Goal: Communication & Community: Answer question/provide support

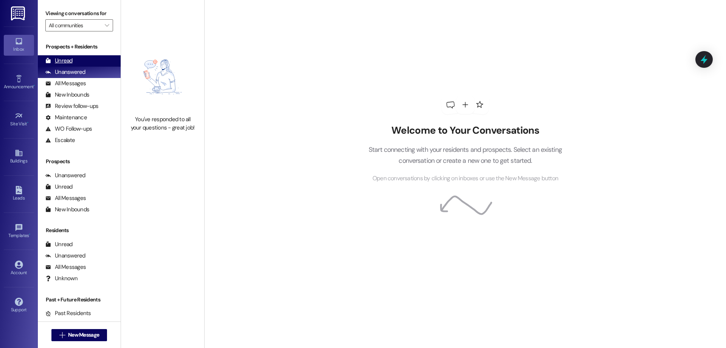
click at [99, 64] on div "Unread (0)" at bounding box center [79, 60] width 83 height 11
click at [70, 72] on div "Unanswered" at bounding box center [65, 72] width 40 height 8
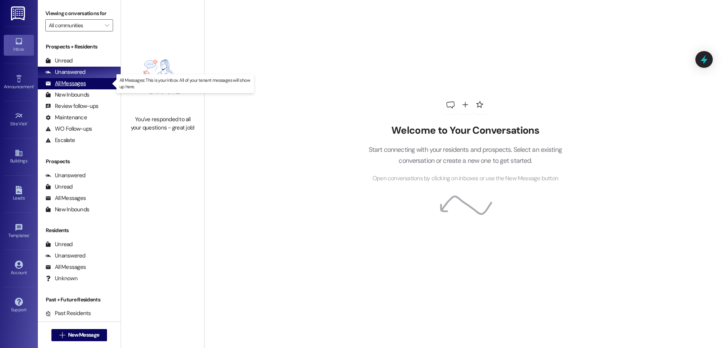
click at [94, 83] on div "All Messages (undefined)" at bounding box center [79, 83] width 83 height 11
click at [87, 84] on div "All Messages (undefined)" at bounding box center [79, 83] width 83 height 11
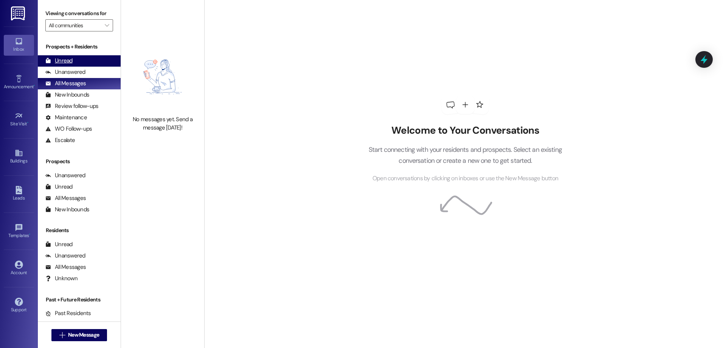
click at [80, 64] on div "Unread (0)" at bounding box center [79, 60] width 83 height 11
click at [82, 83] on div "All Messages" at bounding box center [65, 83] width 40 height 8
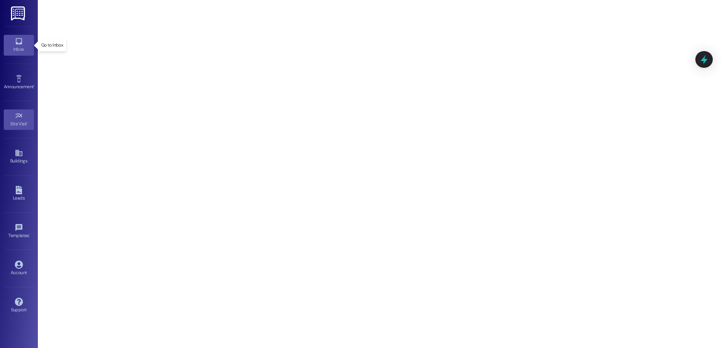
click at [19, 38] on icon at bounding box center [19, 41] width 8 height 8
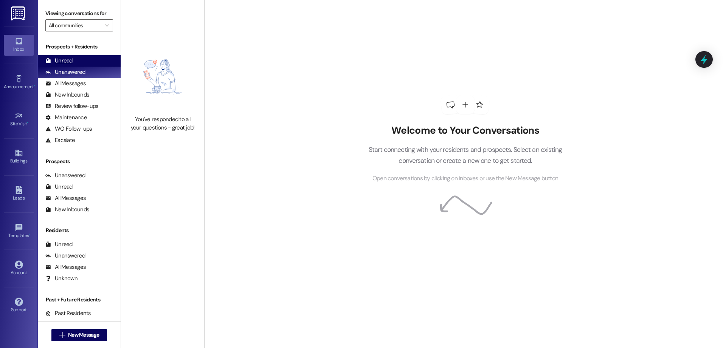
click at [90, 56] on div "Unread (0)" at bounding box center [79, 60] width 83 height 11
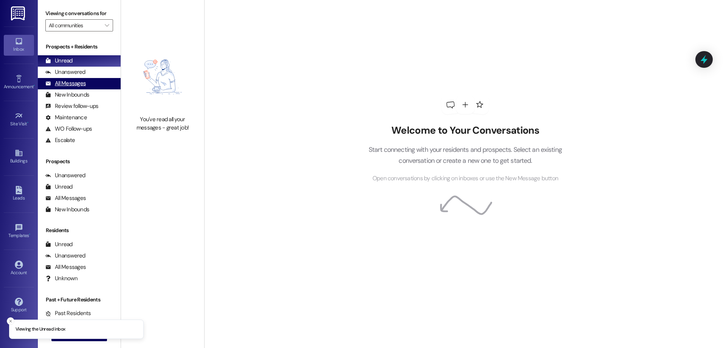
click at [86, 82] on div "All Messages (undefined)" at bounding box center [79, 83] width 83 height 11
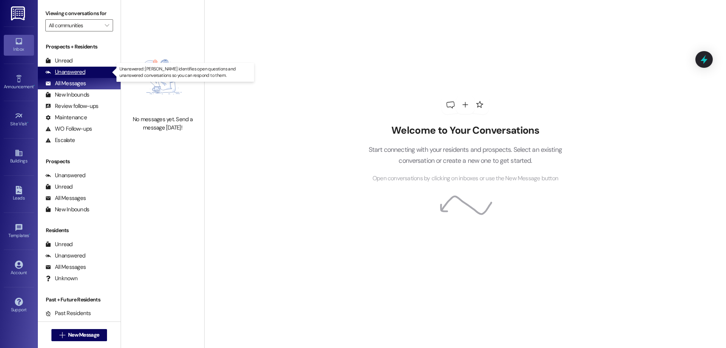
click at [85, 72] on div "Unanswered (0)" at bounding box center [79, 72] width 83 height 11
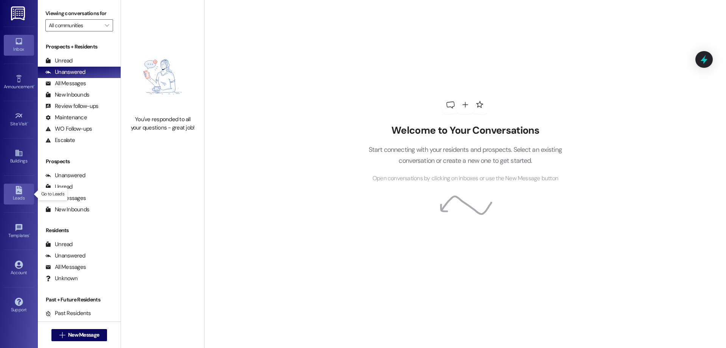
click at [21, 190] on icon at bounding box center [19, 190] width 6 height 8
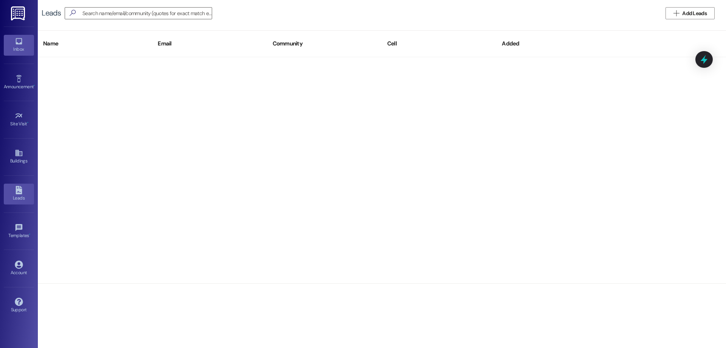
click at [18, 43] on icon at bounding box center [19, 41] width 6 height 6
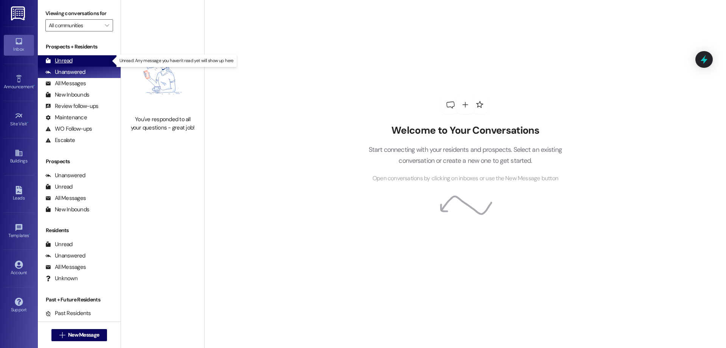
click at [72, 63] on div "Unread" at bounding box center [58, 61] width 27 height 8
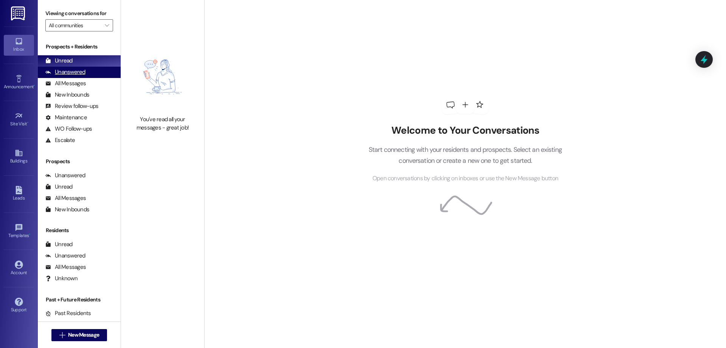
click at [91, 76] on div "Unanswered (0)" at bounding box center [79, 72] width 83 height 11
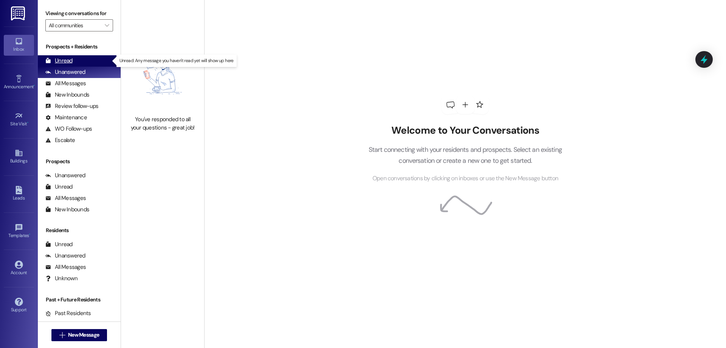
click at [95, 60] on div "Unread (0)" at bounding box center [79, 60] width 83 height 11
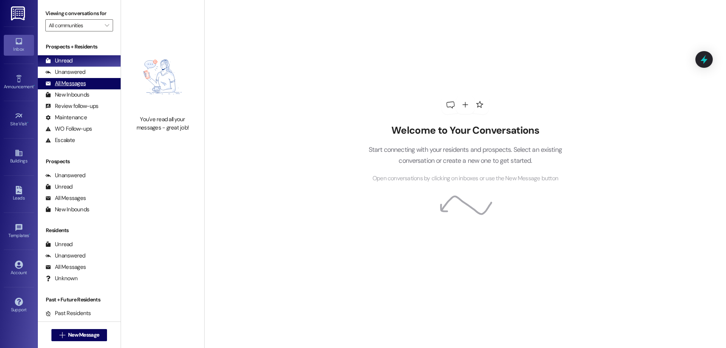
click at [93, 81] on div "All Messages (undefined)" at bounding box center [79, 83] width 83 height 11
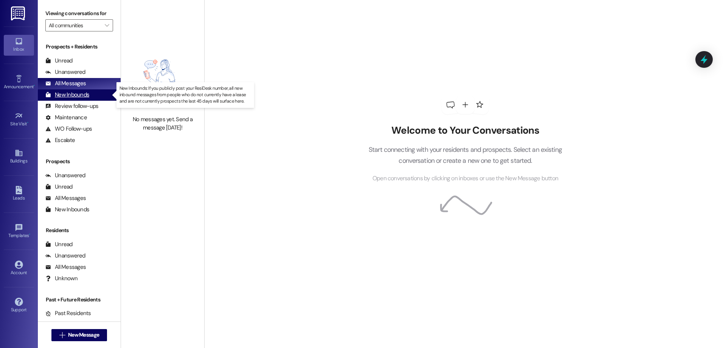
click at [92, 92] on div "New Inbounds (0)" at bounding box center [79, 94] width 83 height 11
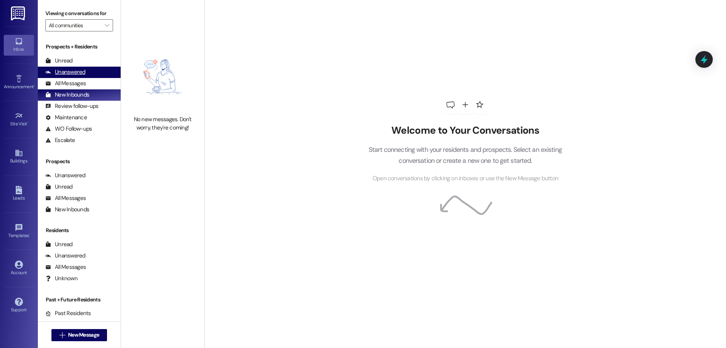
click at [93, 76] on div "Unanswered (0)" at bounding box center [79, 72] width 83 height 11
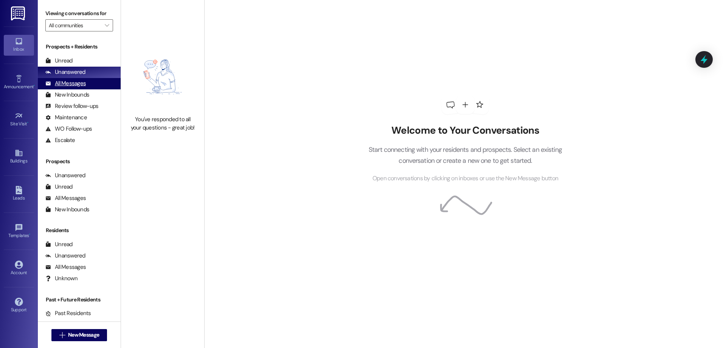
click at [94, 79] on div "All Messages (undefined)" at bounding box center [79, 83] width 83 height 11
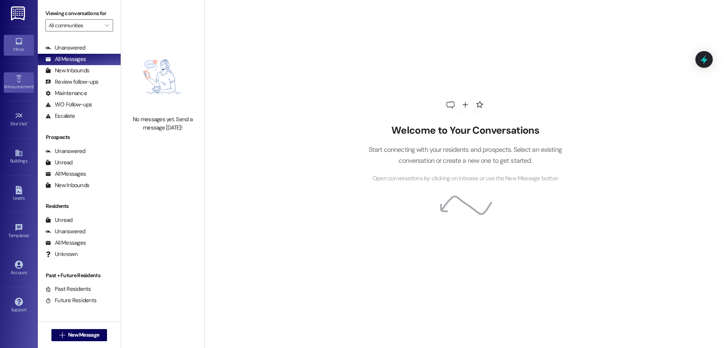
click at [15, 81] on icon at bounding box center [19, 79] width 8 height 8
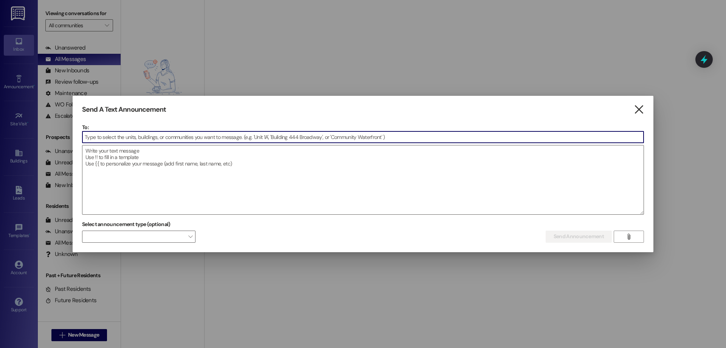
click at [641, 110] on icon "" at bounding box center [639, 110] width 10 height 8
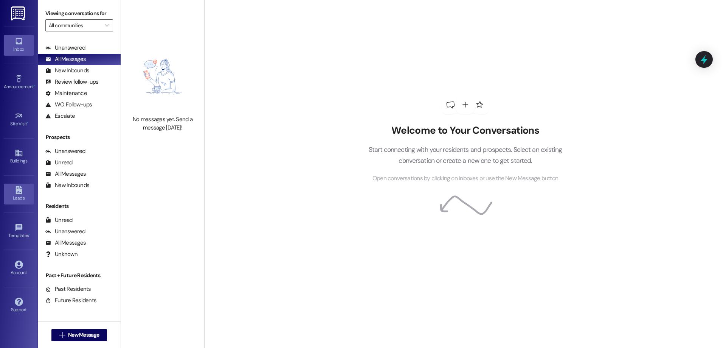
click at [17, 189] on icon at bounding box center [19, 190] width 6 height 8
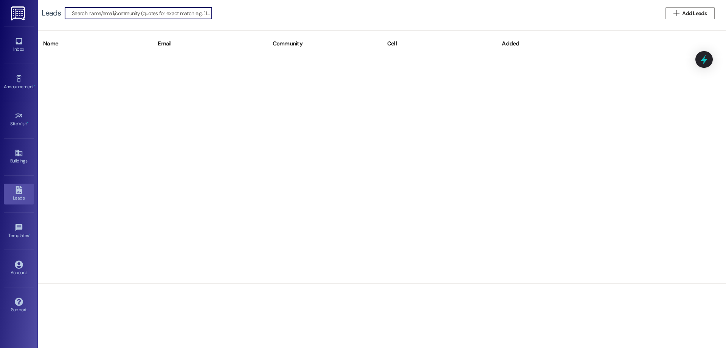
click at [19, 34] on div "Inbox Go to Inbox" at bounding box center [19, 44] width 30 height 37
click at [19, 43] on icon at bounding box center [19, 41] width 8 height 8
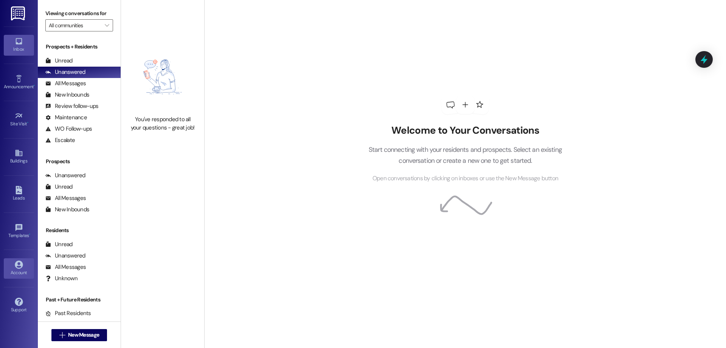
click at [24, 267] on link "Account" at bounding box center [19, 268] width 30 height 20
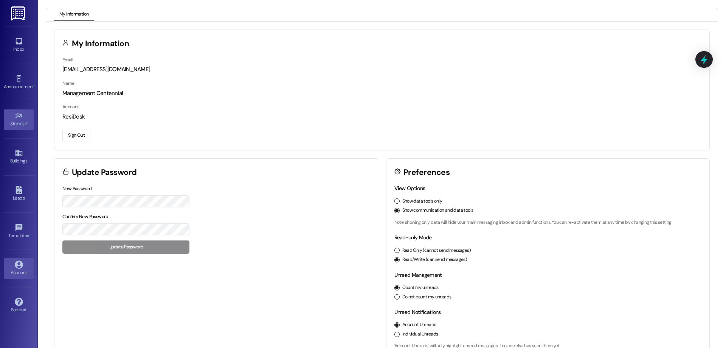
click at [22, 120] on div "Site Visit •" at bounding box center [19, 124] width 38 height 8
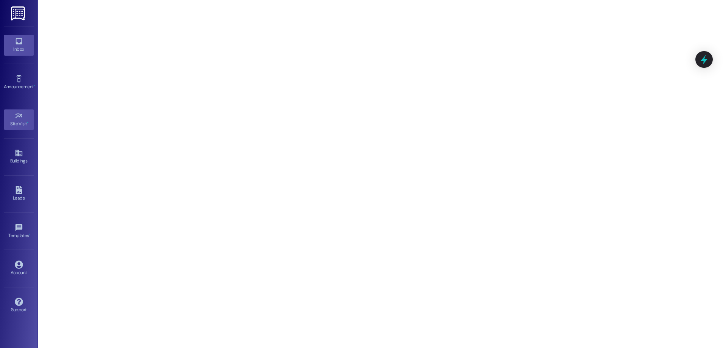
click at [25, 45] on link "Inbox" at bounding box center [19, 45] width 30 height 20
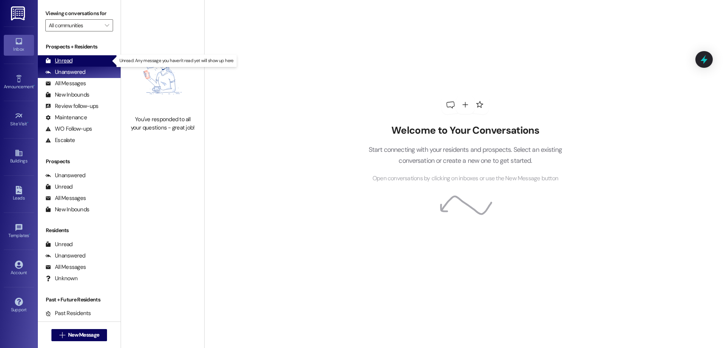
click at [97, 62] on div "Unread (0)" at bounding box center [79, 60] width 83 height 11
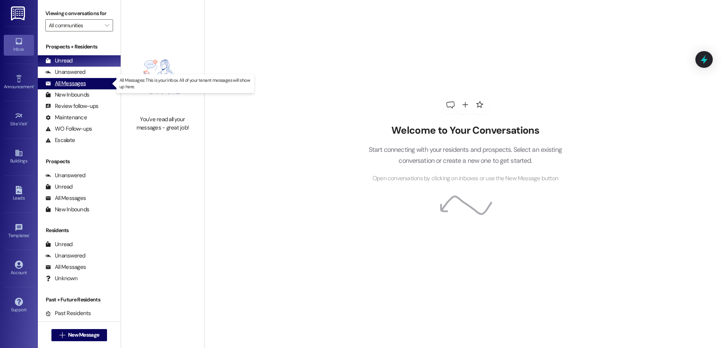
click at [99, 81] on div "All Messages (undefined)" at bounding box center [79, 83] width 83 height 11
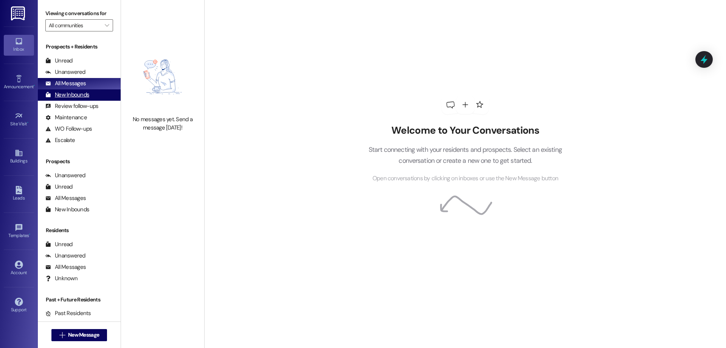
click at [89, 96] on div "New Inbounds (0)" at bounding box center [79, 94] width 83 height 11
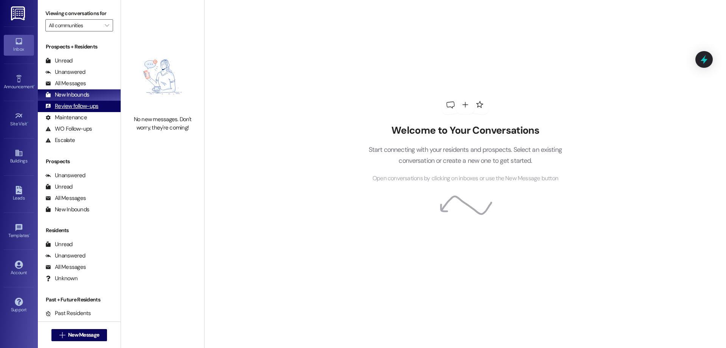
click at [89, 104] on div "Review follow-ups" at bounding box center [71, 106] width 53 height 8
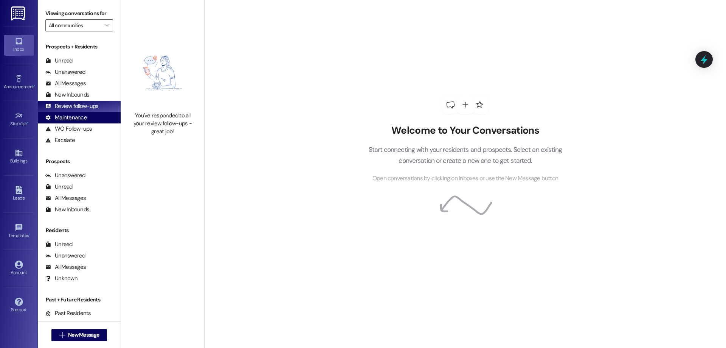
click at [89, 115] on div "Maintenance (undefined)" at bounding box center [79, 117] width 83 height 11
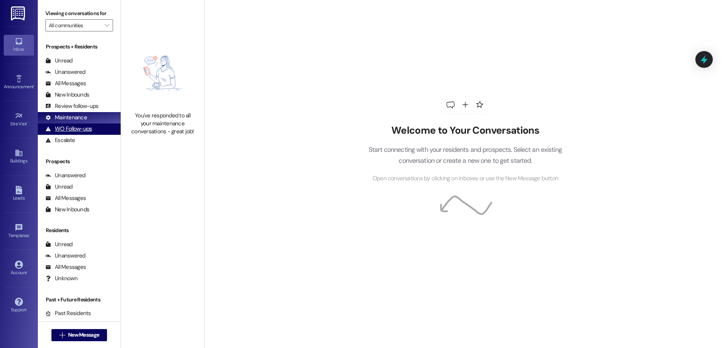
click at [91, 128] on div "WO Follow-ups" at bounding box center [68, 129] width 47 height 8
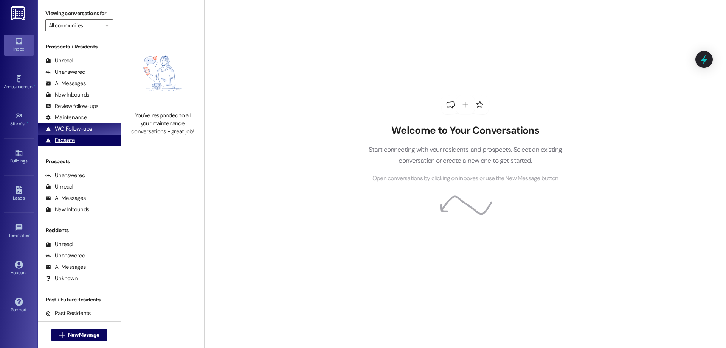
click at [93, 141] on div "Escalate (undefined)" at bounding box center [79, 140] width 83 height 11
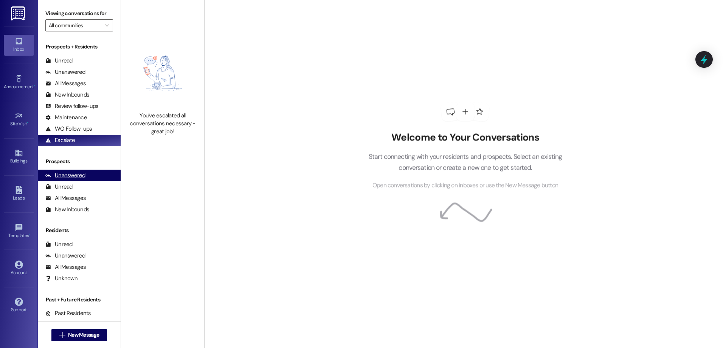
click at [98, 172] on div "Unanswered (0)" at bounding box center [79, 174] width 83 height 11
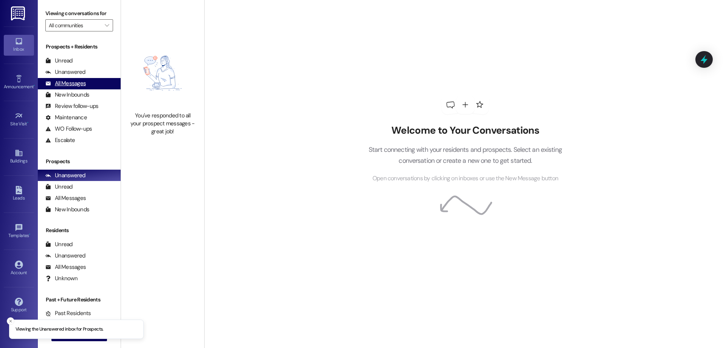
click at [88, 82] on div "All Messages (undefined)" at bounding box center [79, 83] width 83 height 11
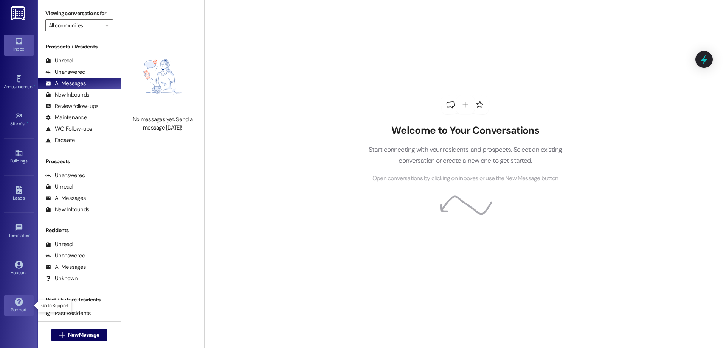
click at [15, 301] on icon at bounding box center [19, 301] width 8 height 8
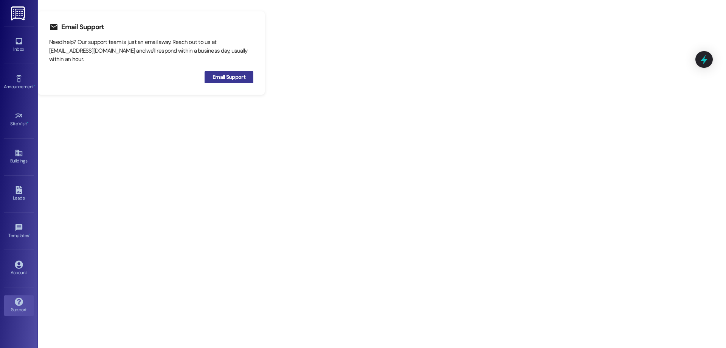
click at [215, 75] on span "Email Support" at bounding box center [229, 77] width 33 height 8
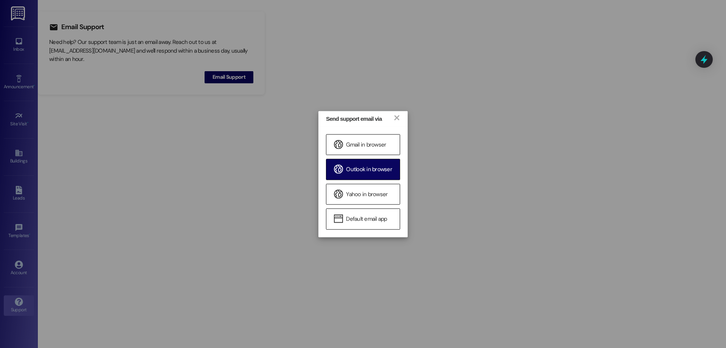
click at [362, 167] on span "Outlook in browser" at bounding box center [369, 170] width 46 height 8
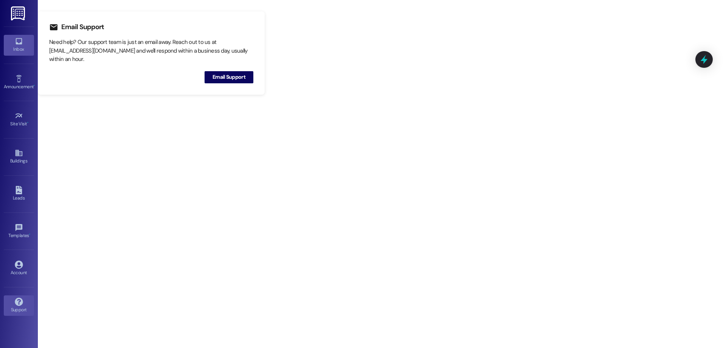
click at [19, 41] on icon at bounding box center [19, 41] width 8 height 8
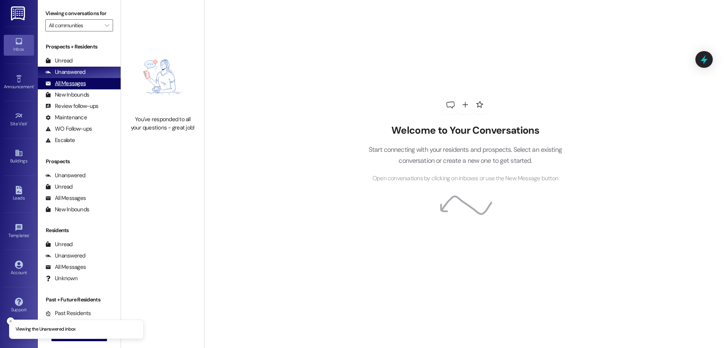
click at [107, 81] on div "All Messages (undefined)" at bounding box center [79, 83] width 83 height 11
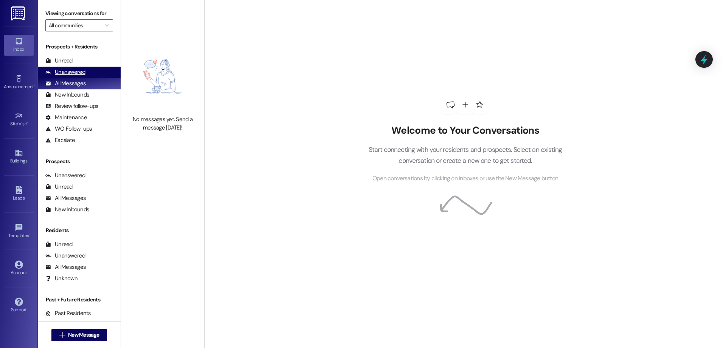
click at [78, 69] on div "Unanswered" at bounding box center [65, 72] width 40 height 8
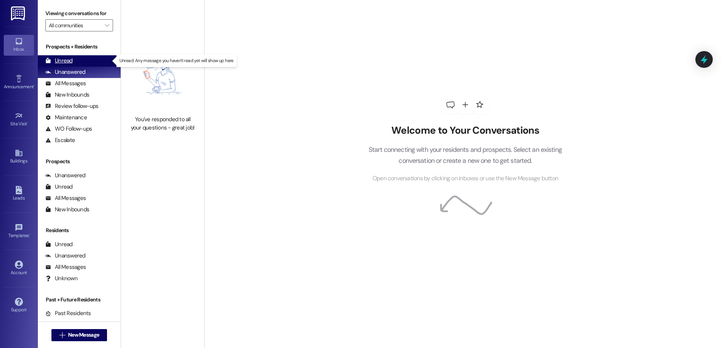
click at [77, 64] on div "Unread (0)" at bounding box center [79, 60] width 83 height 11
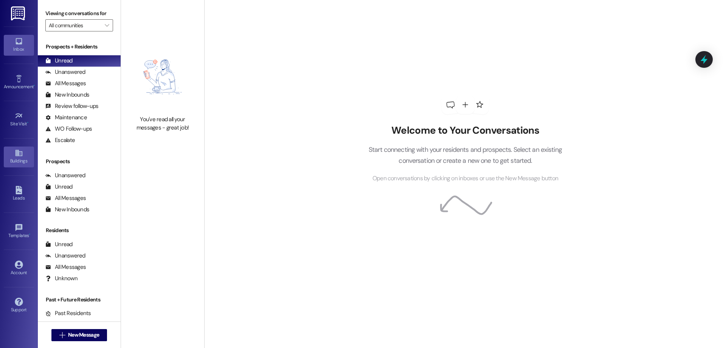
click at [27, 157] on div "Buildings" at bounding box center [19, 161] width 38 height 8
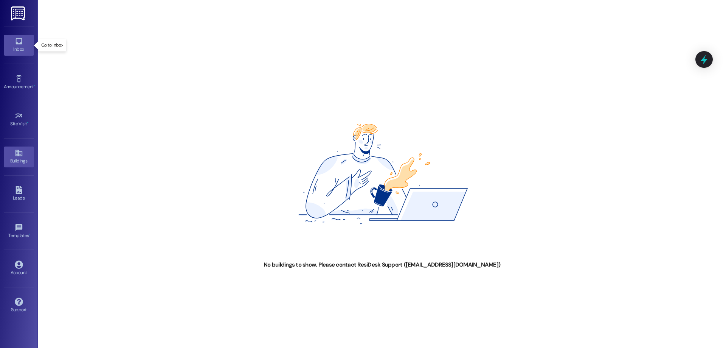
click at [13, 48] on div "Inbox" at bounding box center [19, 49] width 38 height 8
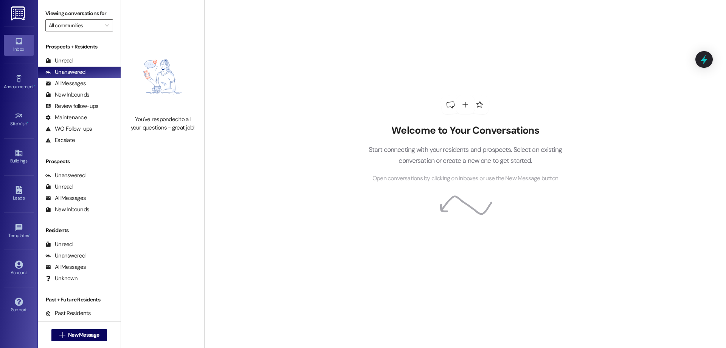
click at [142, 178] on div "You've responded to all your questions - great job!" at bounding box center [162, 174] width 83 height 348
click at [88, 61] on div "Unread (0)" at bounding box center [79, 60] width 83 height 11
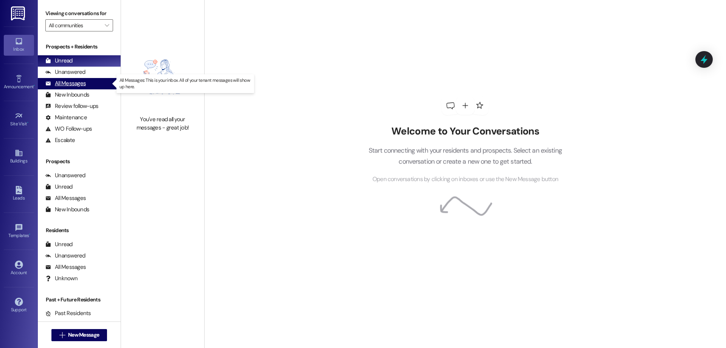
click at [85, 80] on div "All Messages" at bounding box center [65, 83] width 40 height 8
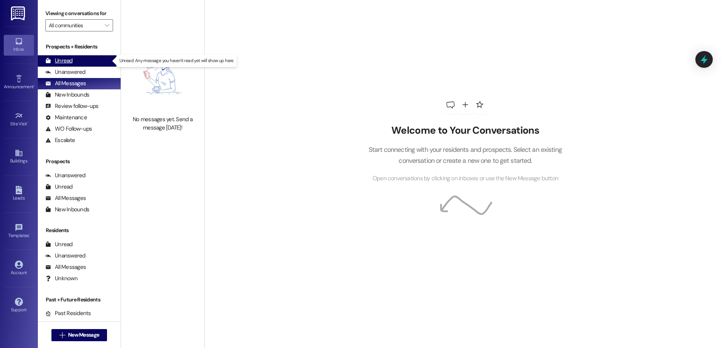
click at [90, 56] on div "Unread (0)" at bounding box center [79, 60] width 83 height 11
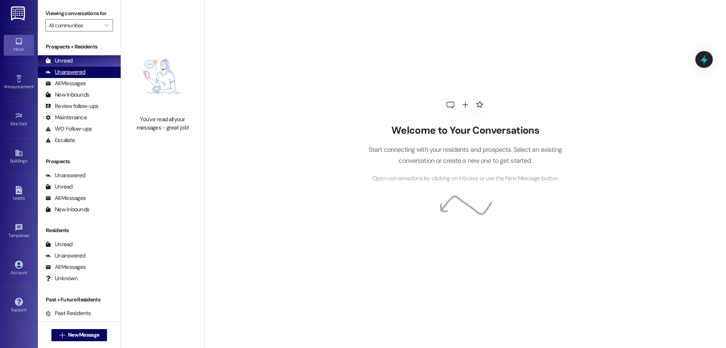
click at [81, 70] on div "Unanswered" at bounding box center [65, 72] width 40 height 8
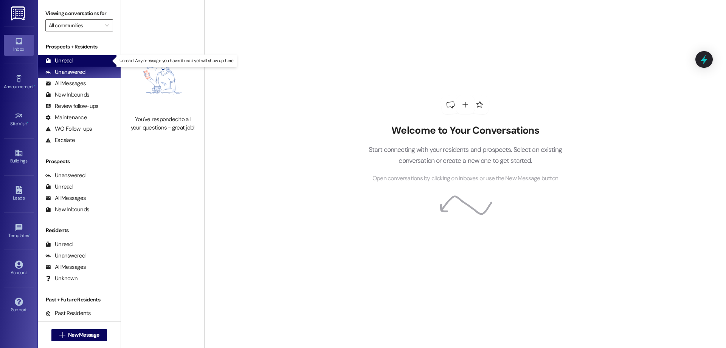
click at [93, 64] on div "Unread (0)" at bounding box center [79, 60] width 83 height 11
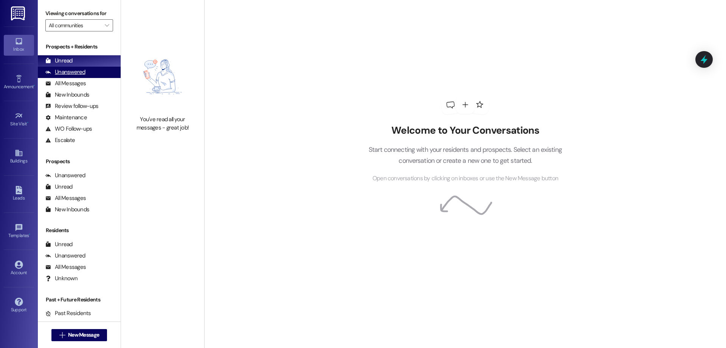
click at [103, 71] on div "Unanswered (0)" at bounding box center [79, 72] width 83 height 11
click at [104, 60] on div "Unread (0)" at bounding box center [79, 60] width 83 height 11
click at [85, 72] on div "Unanswered (0)" at bounding box center [79, 72] width 83 height 11
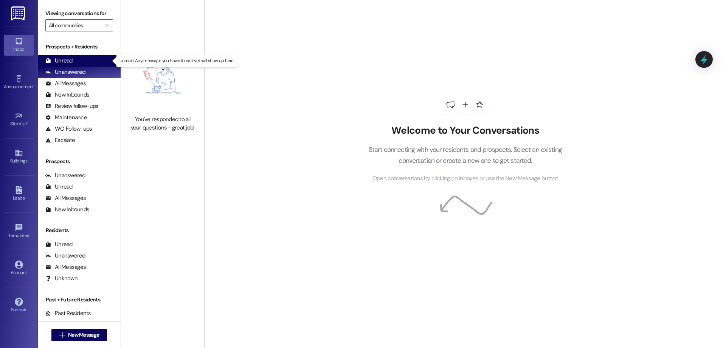
click at [94, 55] on div "Unread (0)" at bounding box center [79, 60] width 83 height 11
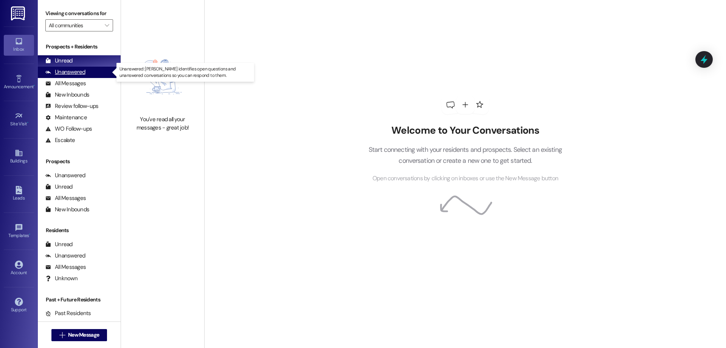
click at [82, 68] on div "Unanswered (0)" at bounding box center [79, 72] width 83 height 11
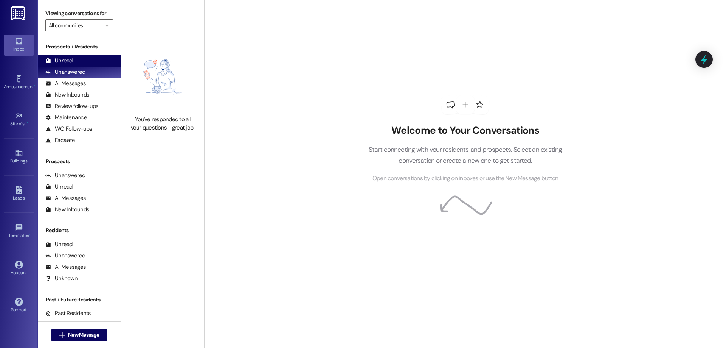
click at [82, 64] on div "Unread (0)" at bounding box center [79, 60] width 83 height 11
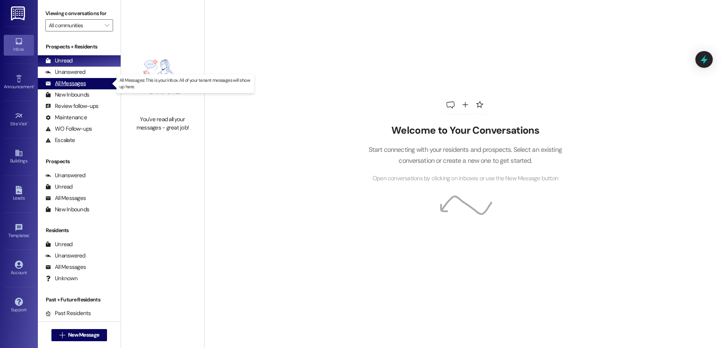
click at [95, 78] on div "All Messages (undefined)" at bounding box center [79, 83] width 83 height 11
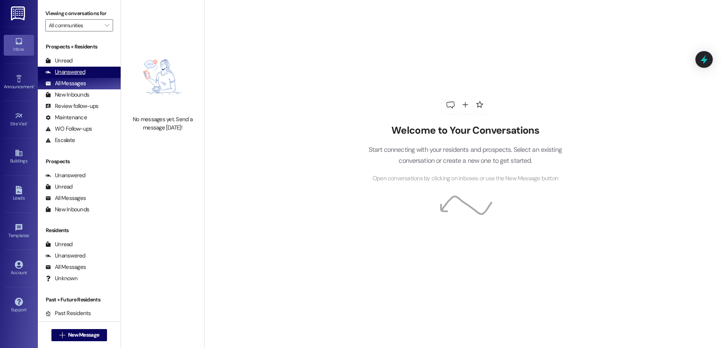
click at [95, 73] on div "Unanswered (0)" at bounding box center [79, 72] width 83 height 11
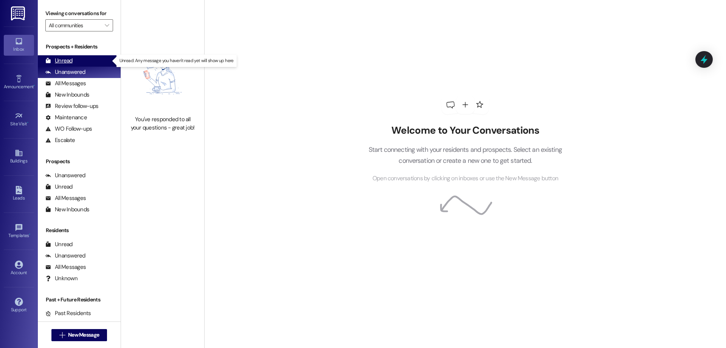
click at [96, 61] on div "Unread (0)" at bounding box center [79, 60] width 83 height 11
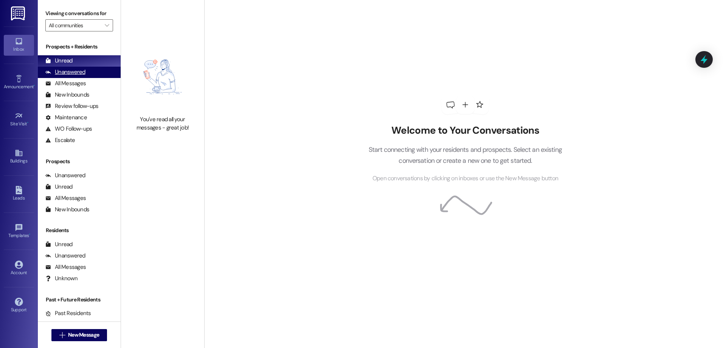
click at [95, 76] on div "Unanswered (0)" at bounding box center [79, 72] width 83 height 11
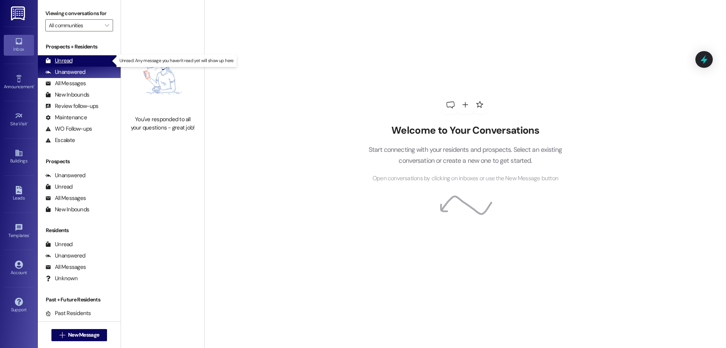
click at [98, 57] on div "Unread (0)" at bounding box center [79, 60] width 83 height 11
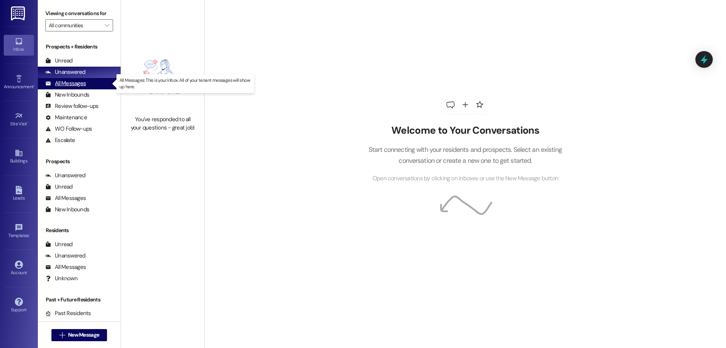
click at [54, 86] on div "All Messages" at bounding box center [65, 83] width 40 height 8
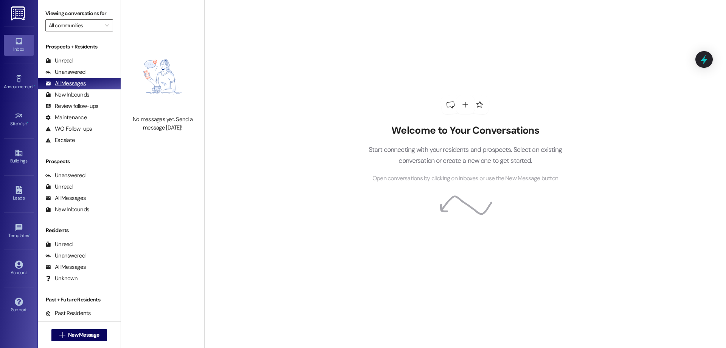
click at [81, 82] on div "All Messages" at bounding box center [65, 83] width 40 height 8
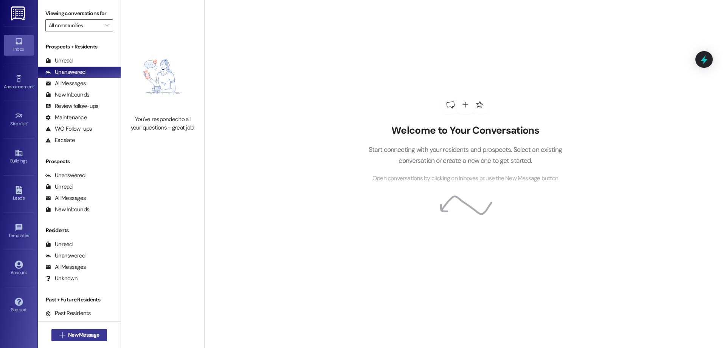
click at [68, 338] on span "New Message" at bounding box center [83, 335] width 31 height 8
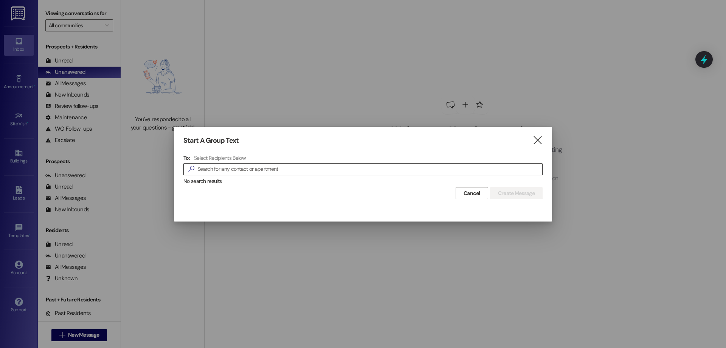
click at [241, 171] on input at bounding box center [369, 169] width 345 height 11
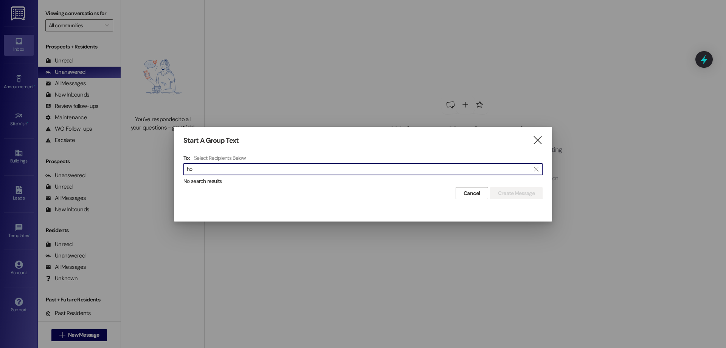
type input "h"
type input "m"
click at [542, 141] on icon "" at bounding box center [538, 140] width 10 height 8
